Goal: Navigation & Orientation: Go to known website

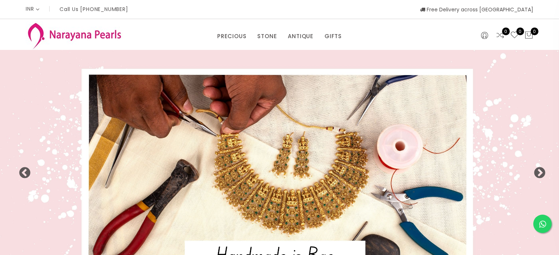
select select "INR"
click at [328, 112] on img at bounding box center [279, 170] width 559 height 240
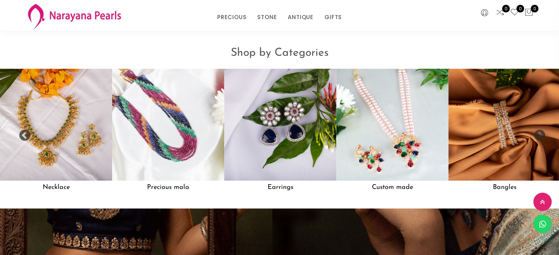
scroll to position [620, 0]
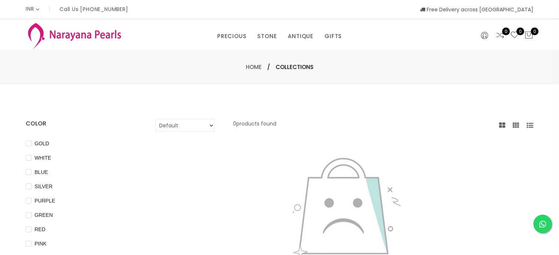
click at [90, 33] on img at bounding box center [74, 35] width 97 height 29
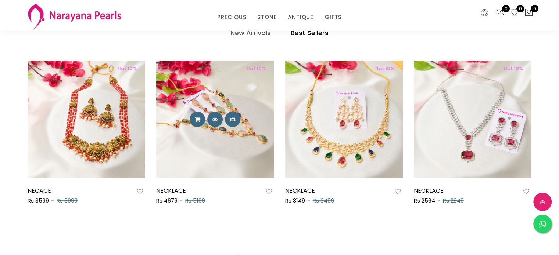
scroll to position [417, 0]
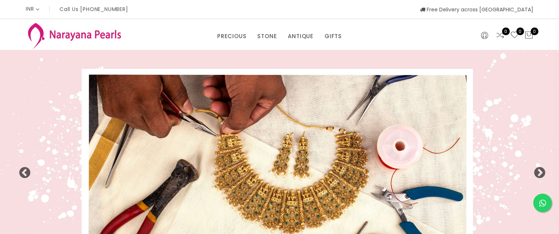
select select "INR"
